Goal: Transaction & Acquisition: Purchase product/service

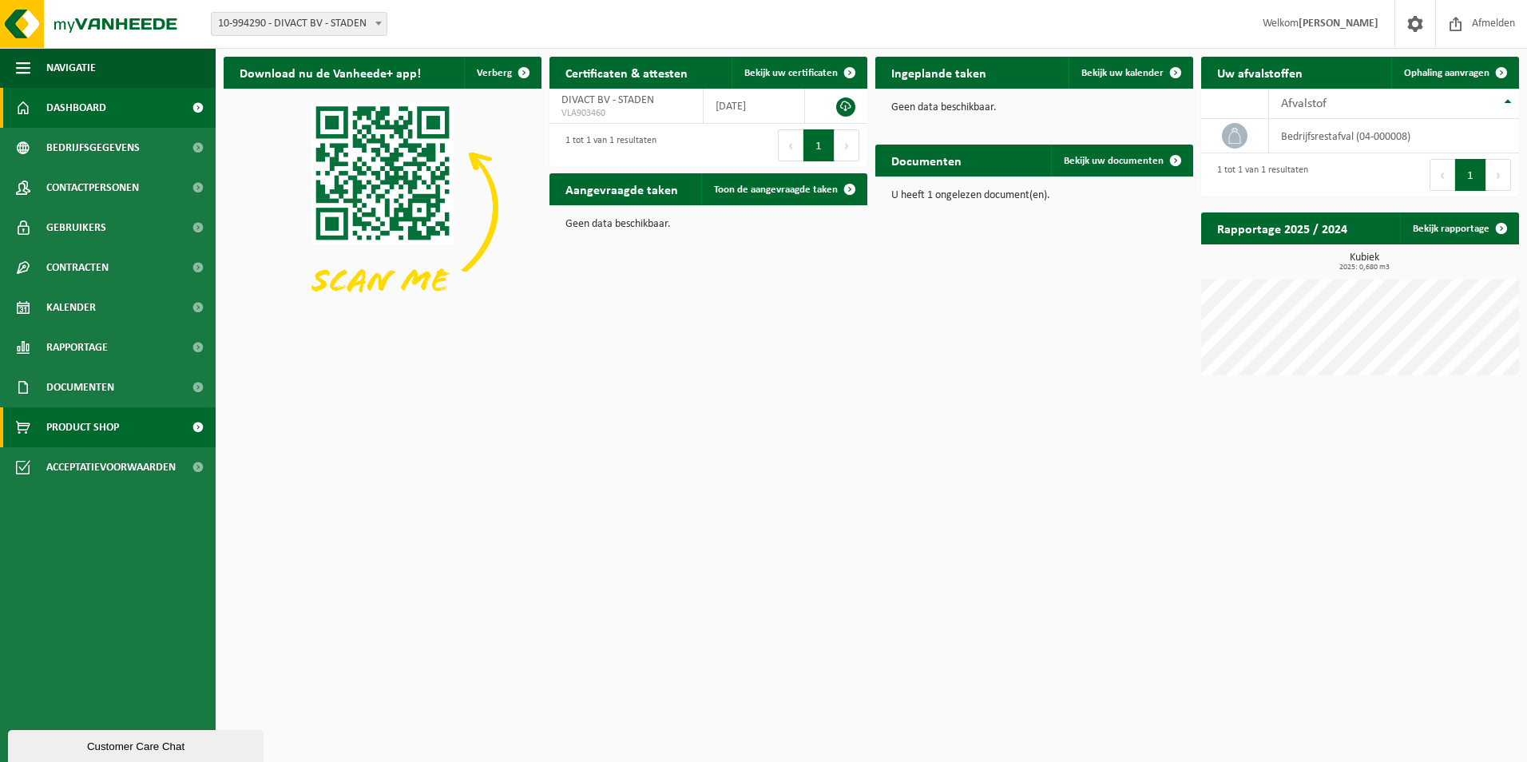
click at [81, 419] on span "Product Shop" at bounding box center [82, 427] width 73 height 40
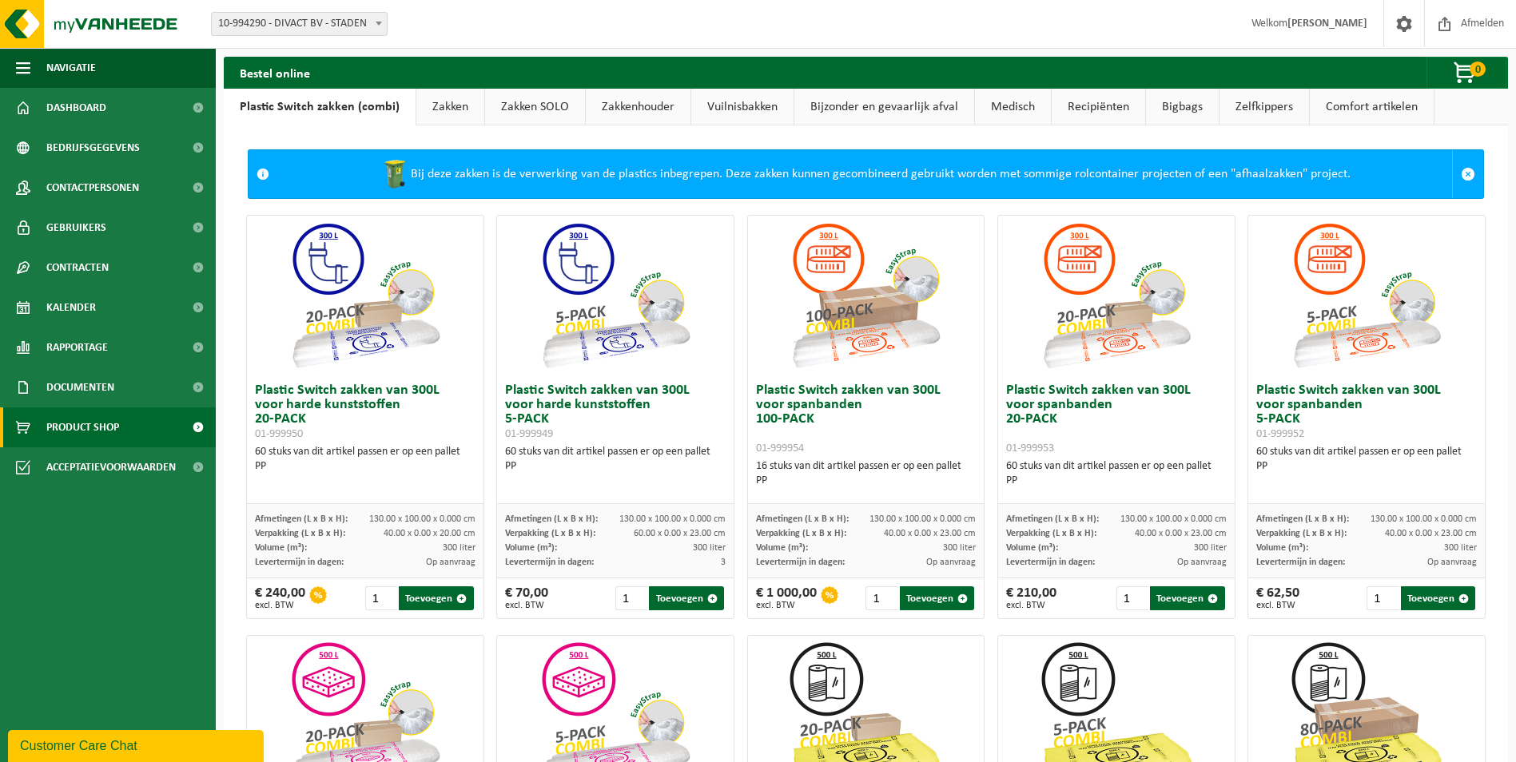
click at [862, 104] on link "Bijzonder en gevaarlijk afval" at bounding box center [884, 107] width 180 height 37
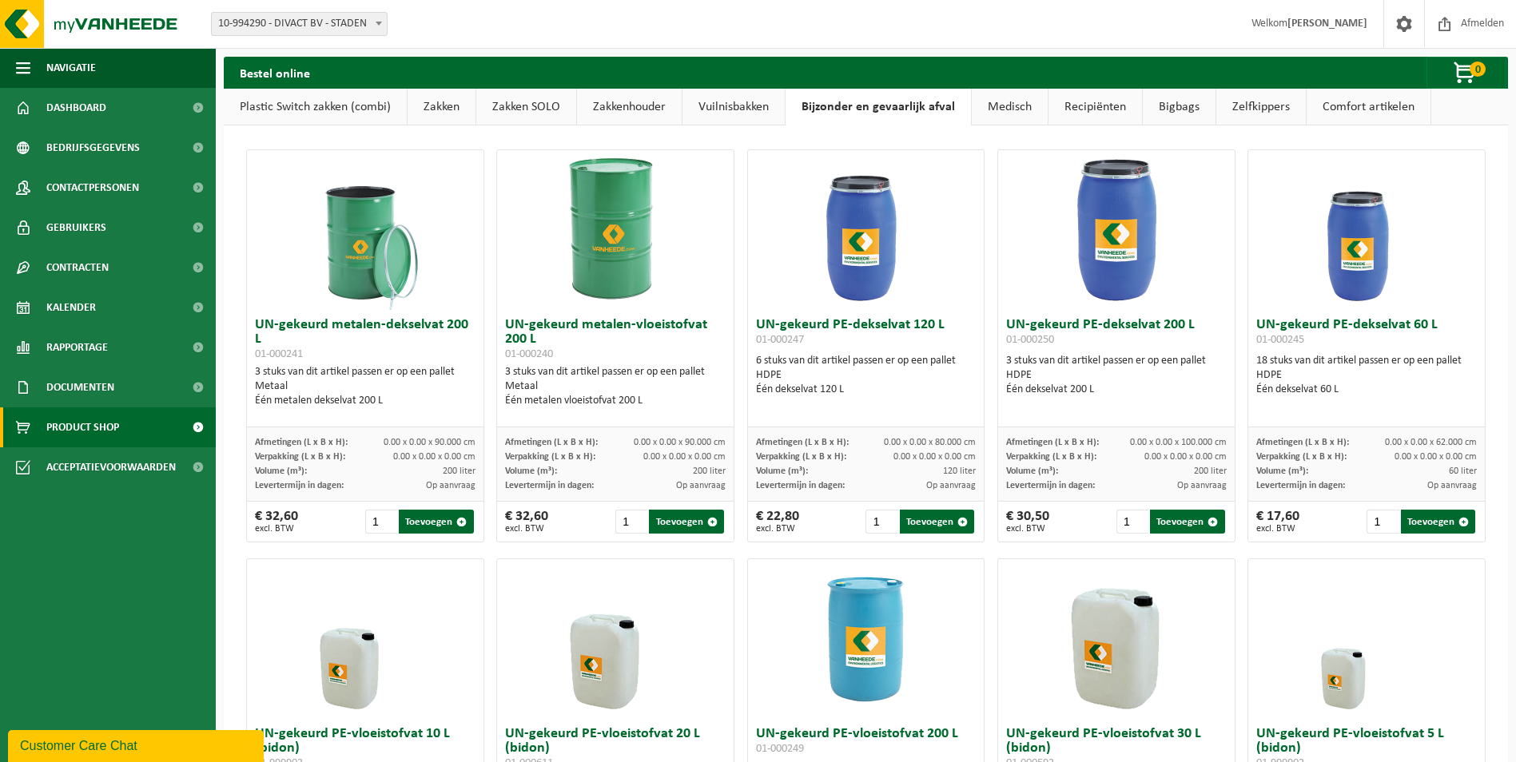
click at [299, 21] on span "10-994290 - DIVACT BV - STADEN" at bounding box center [299, 24] width 175 height 22
click at [153, 514] on ul "Navigatie Afmelden Dashboard Bedrijfsgegevens Contactpersonen Gebruikers Contra…" at bounding box center [108, 405] width 216 height 714
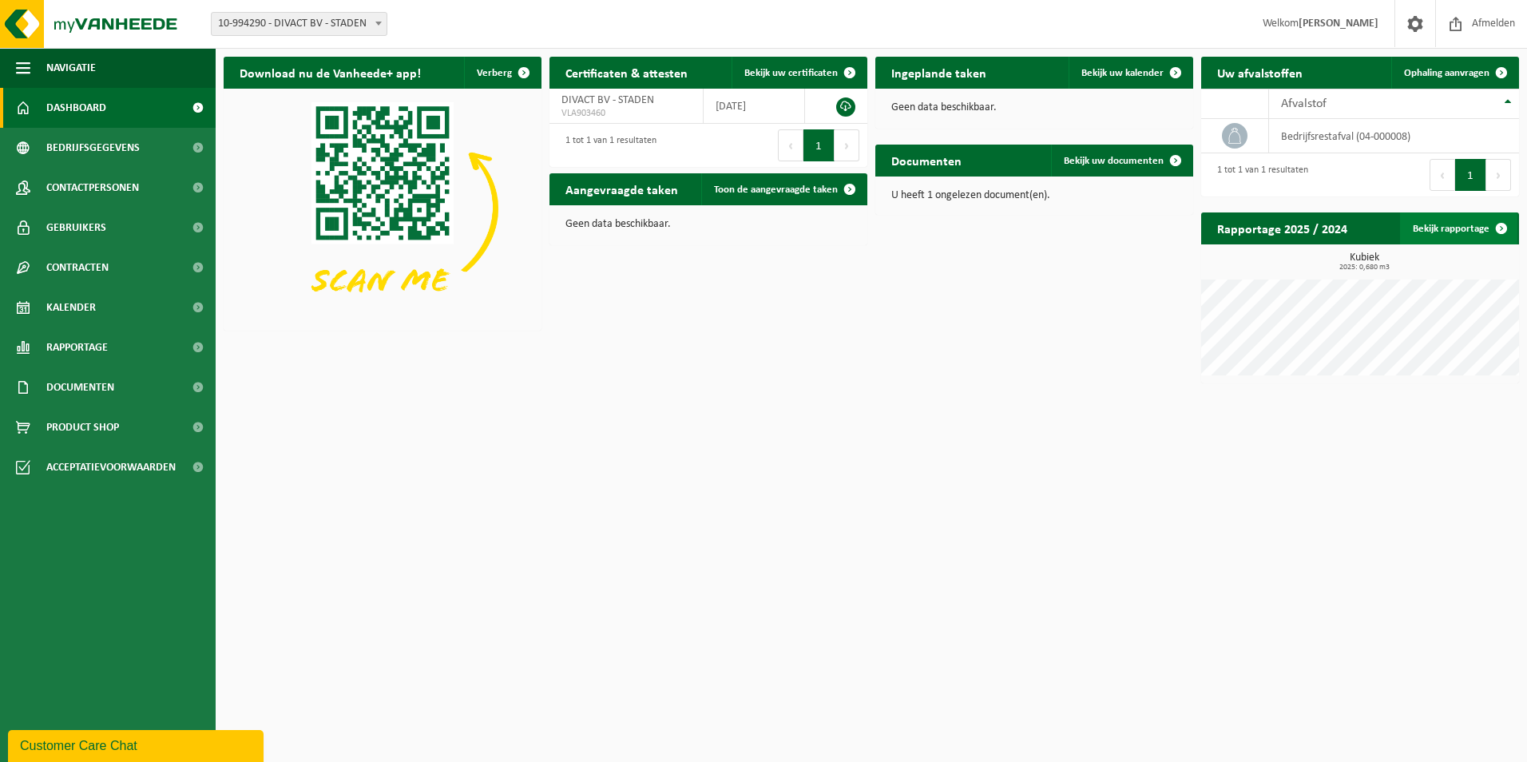
click at [1499, 228] on span at bounding box center [1502, 229] width 32 height 32
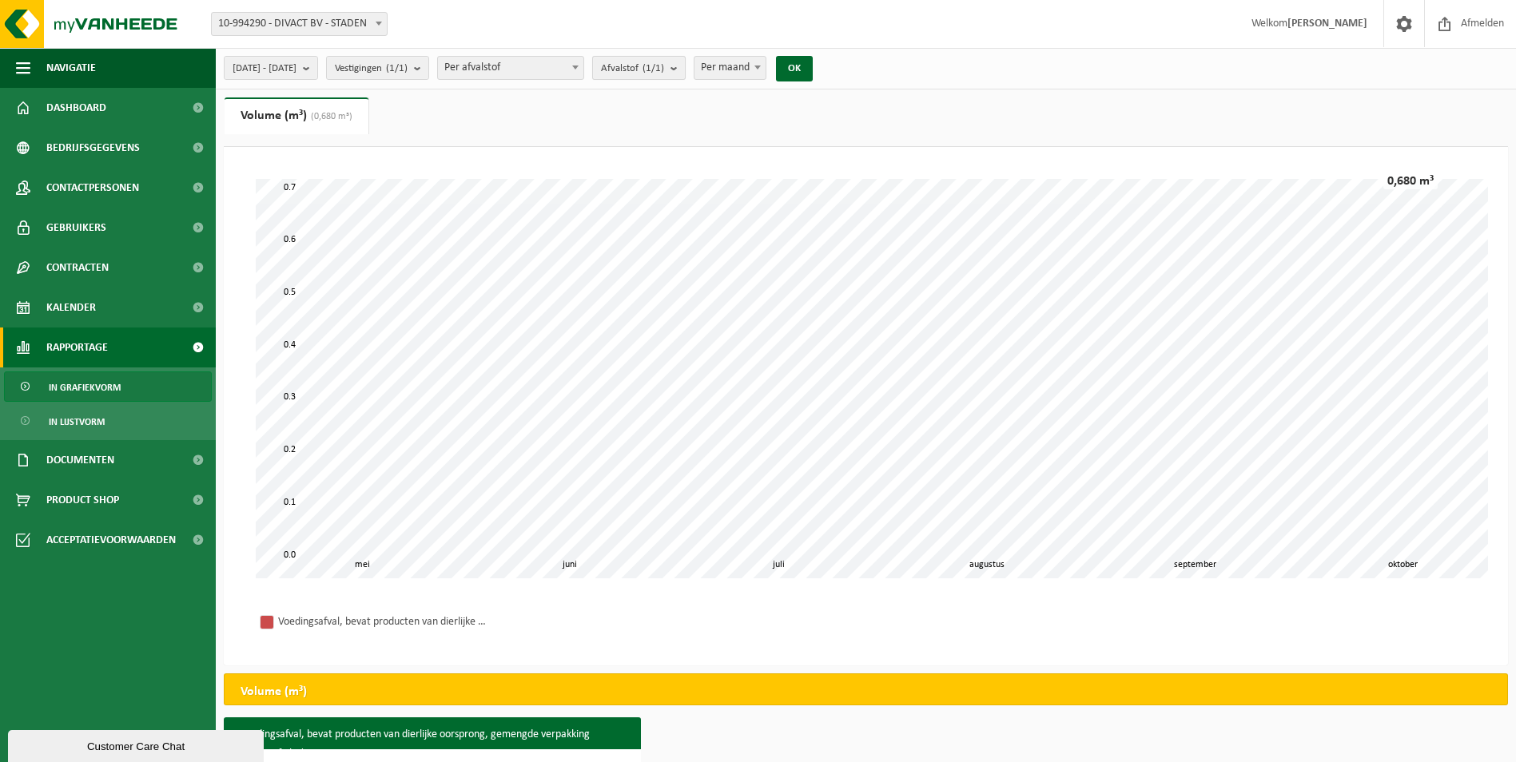
click at [664, 66] on span "Afvalstof (1/1)" at bounding box center [632, 69] width 63 height 24
